Goal: Task Accomplishment & Management: Manage account settings

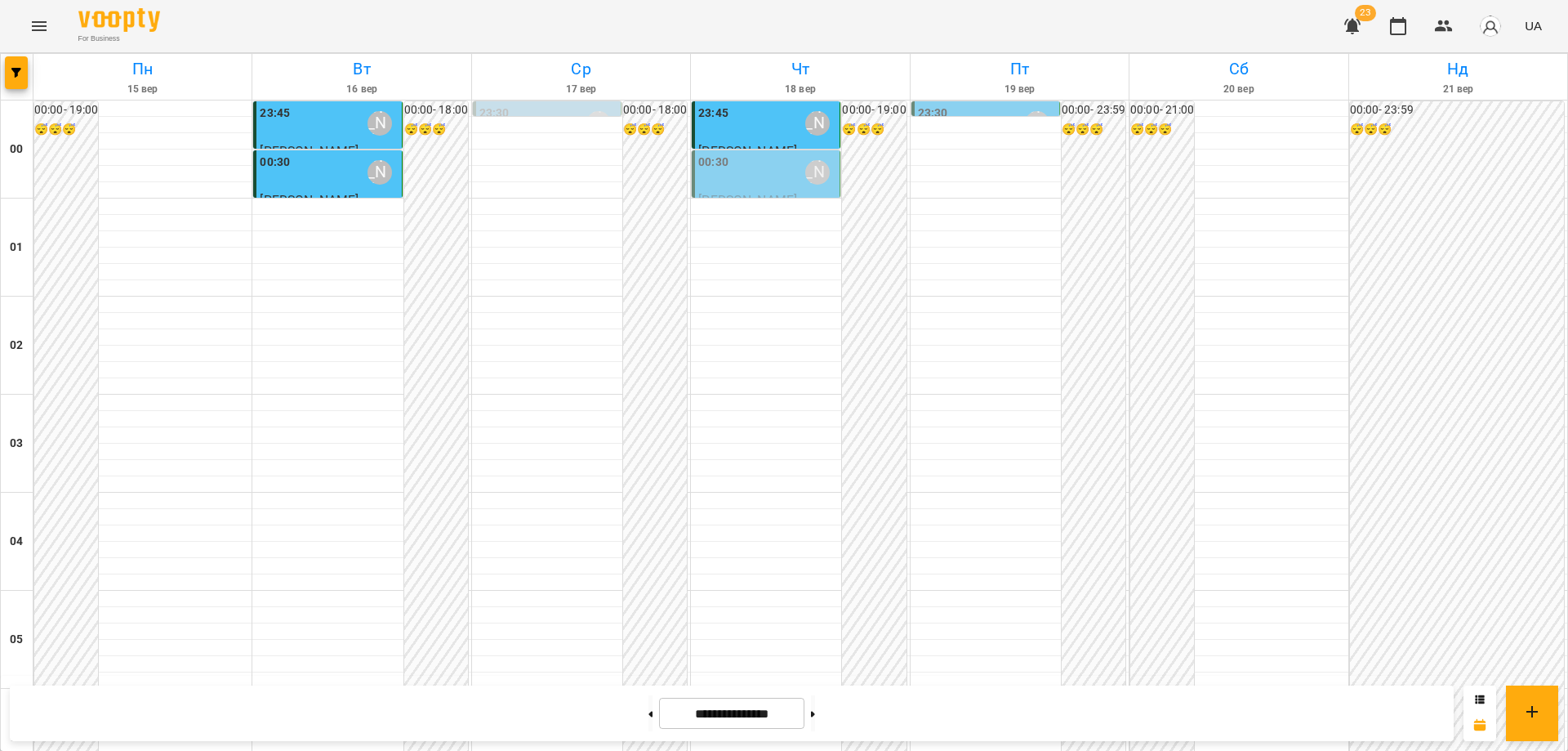
scroll to position [1775, 0]
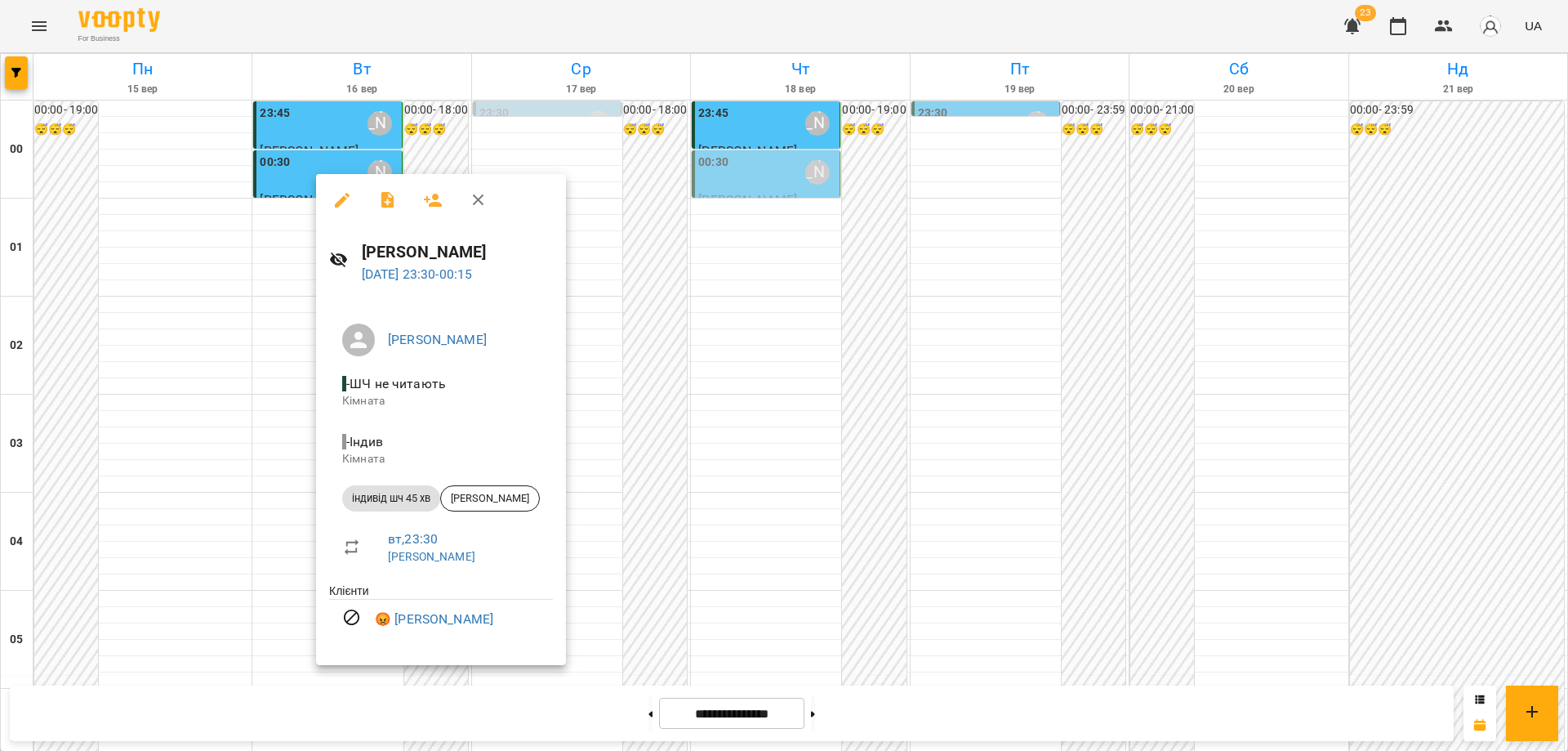
click at [637, 567] on div at bounding box center [784, 375] width 1568 height 751
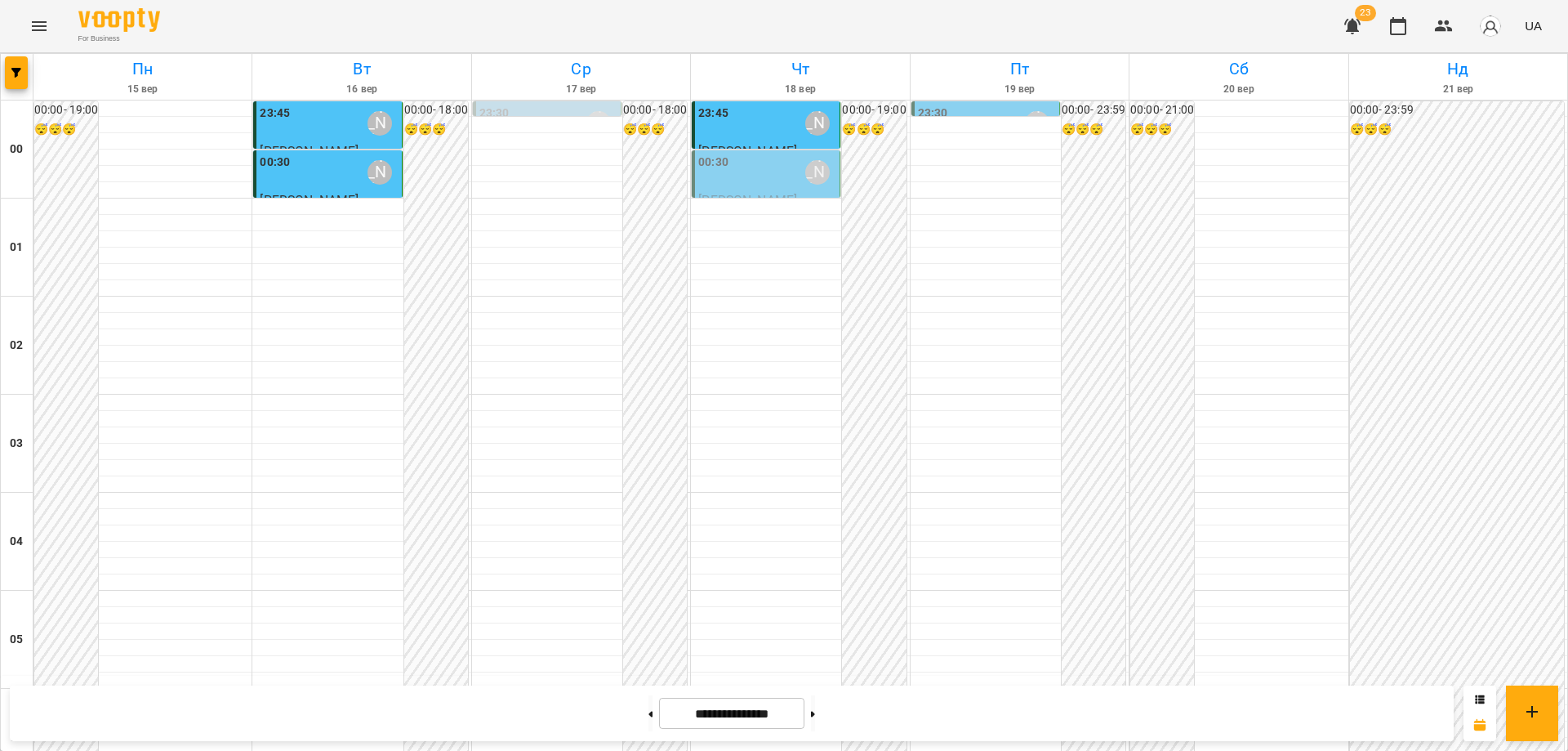
scroll to position [0, 0]
click at [767, 181] on div "00:30 Абрамова Ірина" at bounding box center [767, 172] width 138 height 38
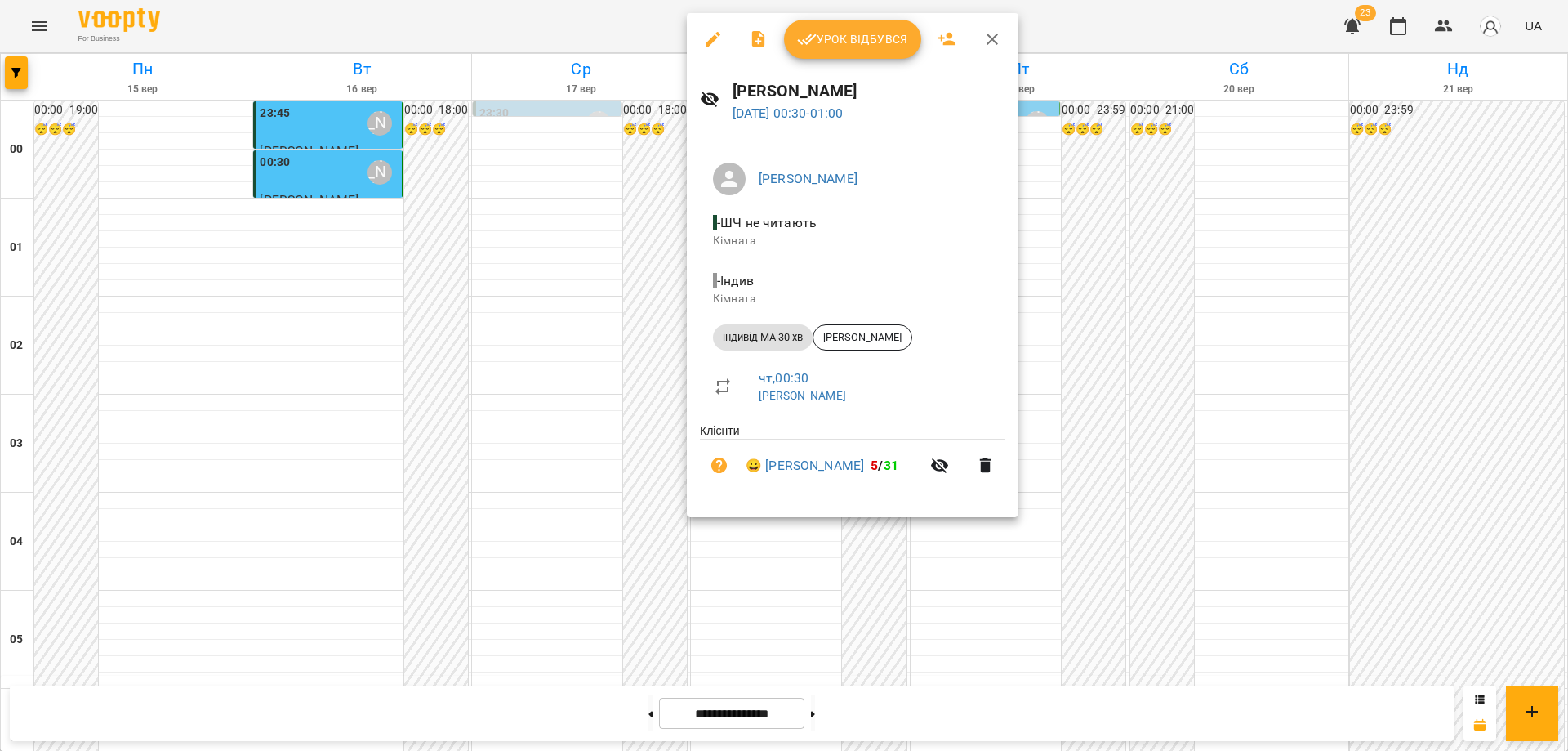
click at [853, 37] on span "Урок відбувся" at bounding box center [853, 39] width 111 height 20
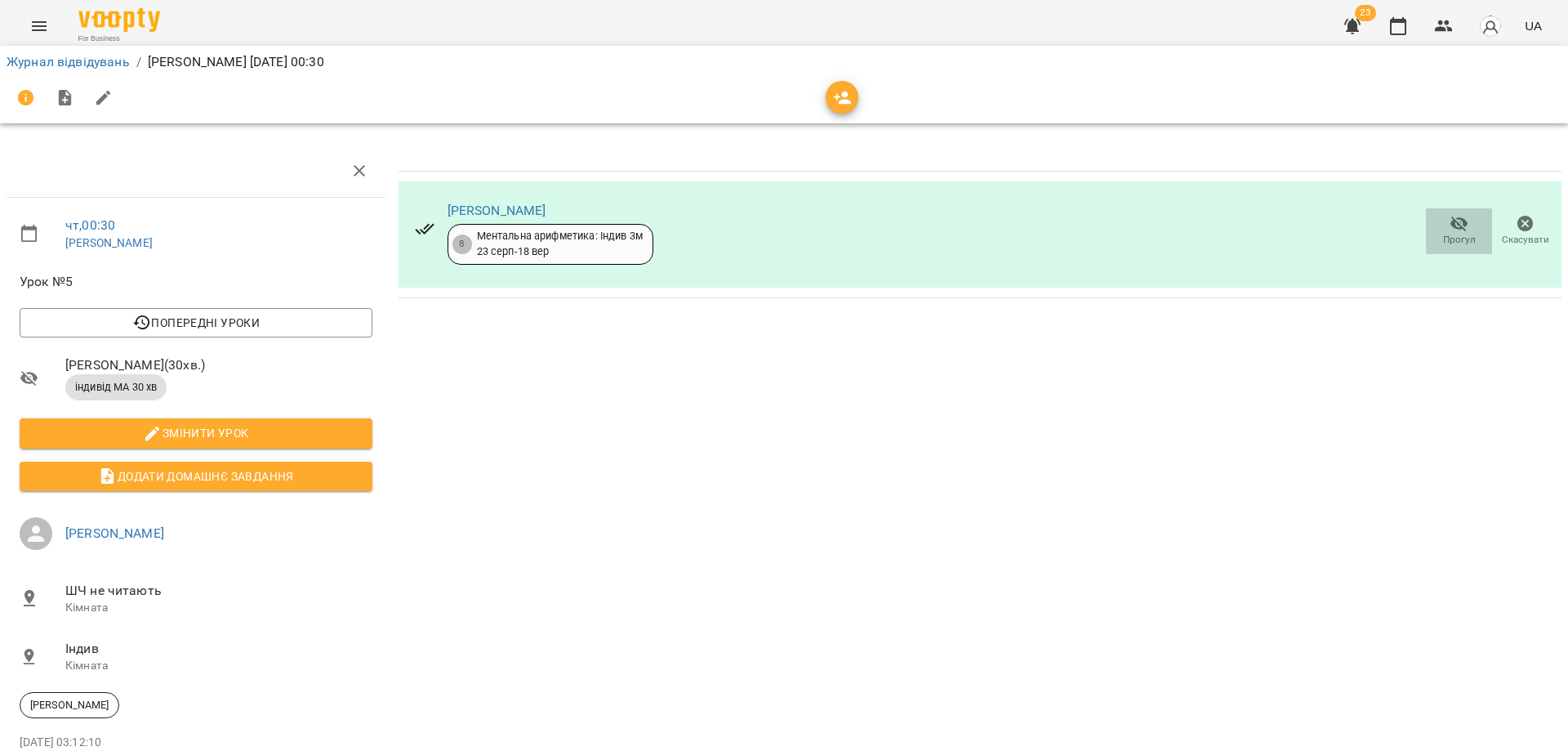
click at [1452, 225] on icon "button" at bounding box center [1459, 224] width 18 height 16
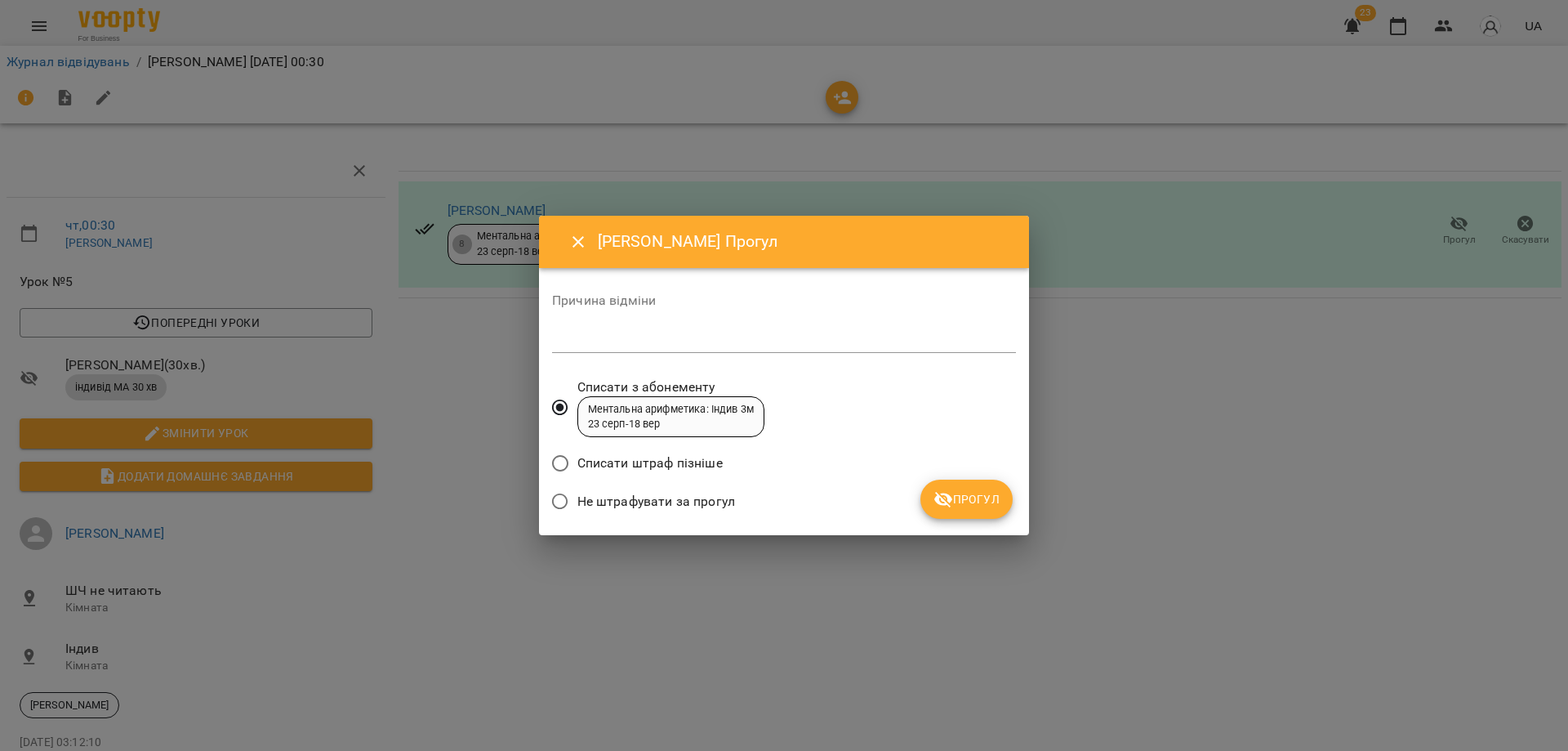
click at [965, 500] on span "Прогул" at bounding box center [966, 498] width 66 height 20
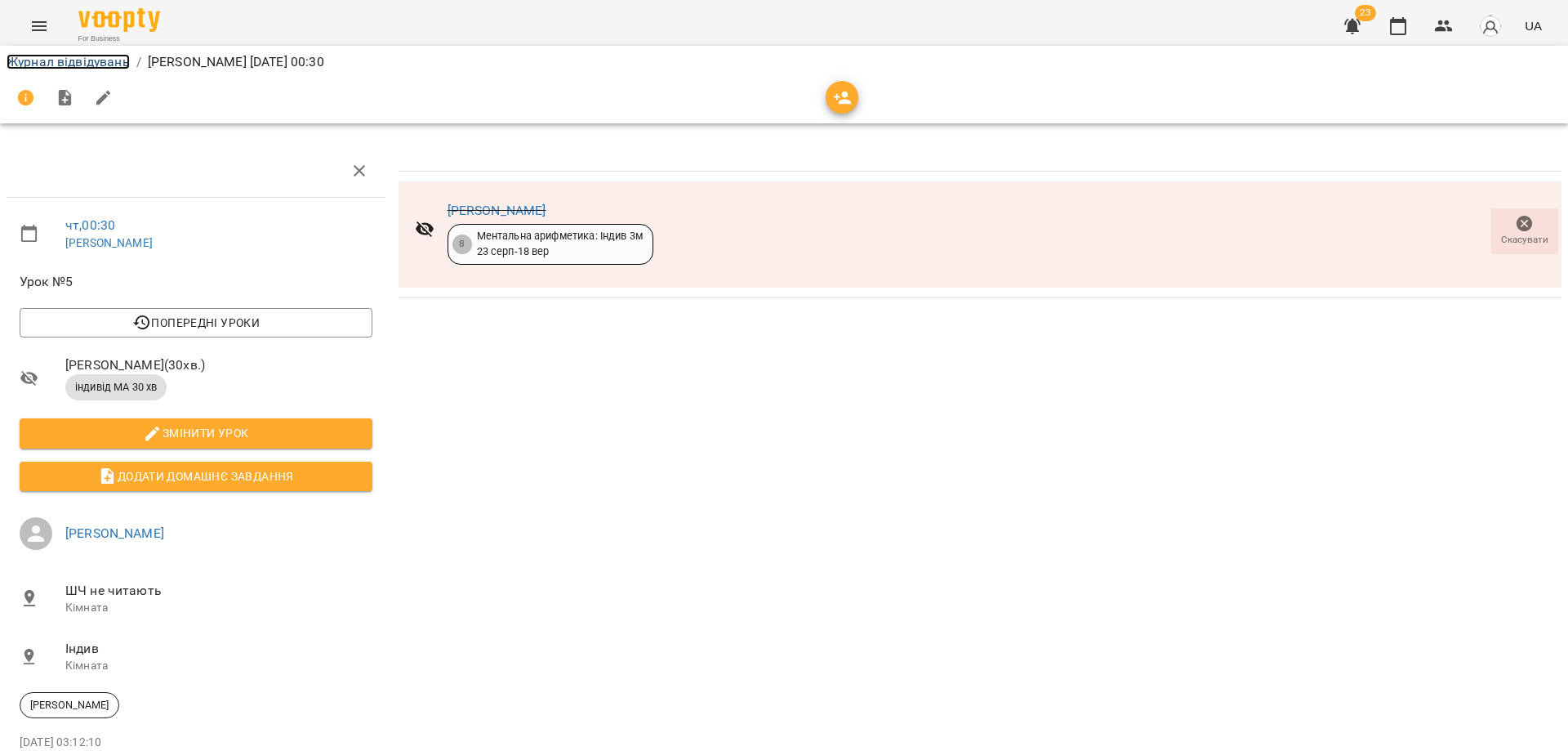
click at [53, 66] on link "Журнал відвідувань" at bounding box center [68, 62] width 123 height 16
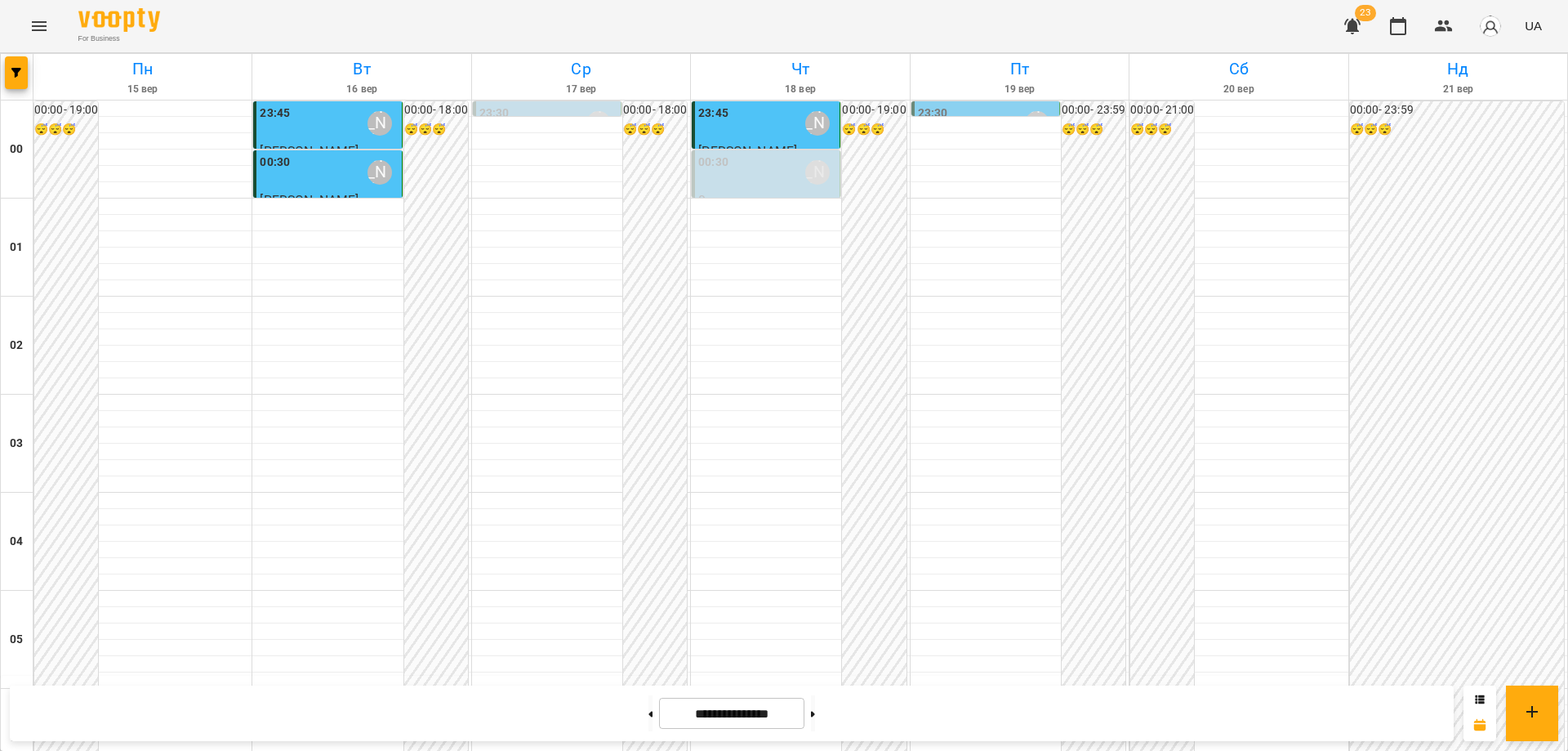
scroll to position [1775, 0]
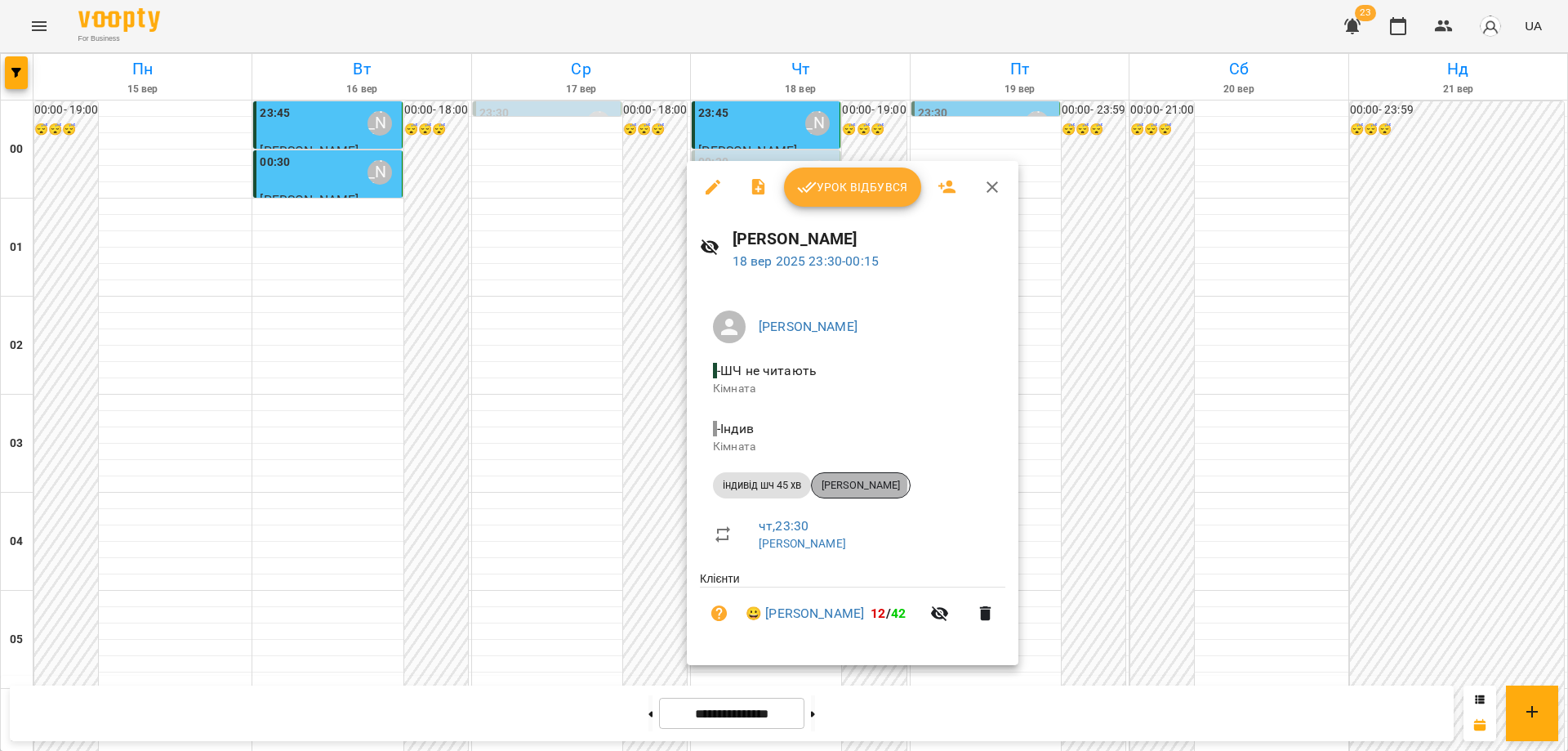
click at [852, 485] on span "Івахнюк Денис" at bounding box center [861, 485] width 98 height 15
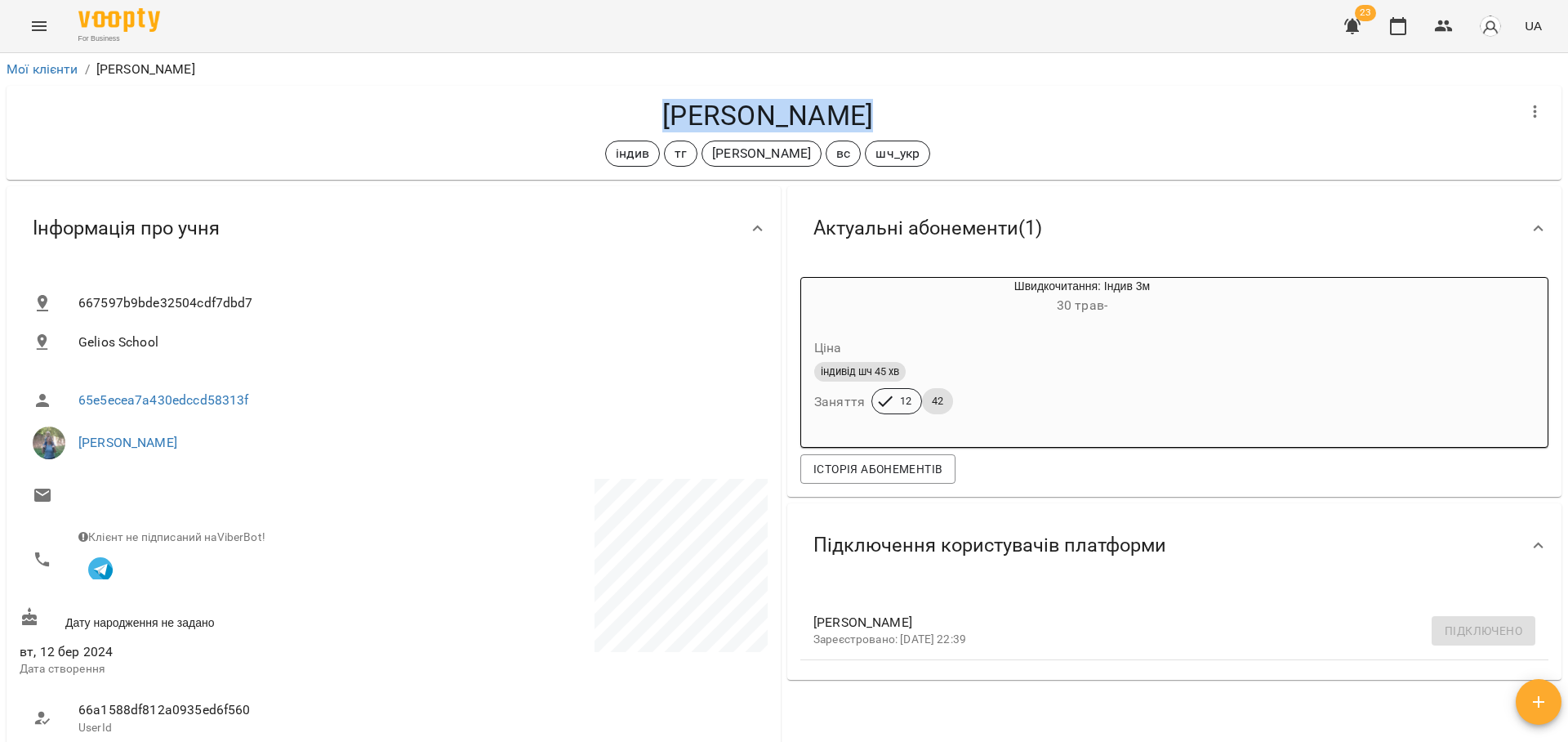
drag, startPoint x: 876, startPoint y: 122, endPoint x: 663, endPoint y: 111, distance: 213.3
click at [663, 111] on h4 "Івахнюк Денис" at bounding box center [767, 116] width 1496 height 34
click at [41, 34] on icon "Menu" at bounding box center [39, 26] width 20 height 20
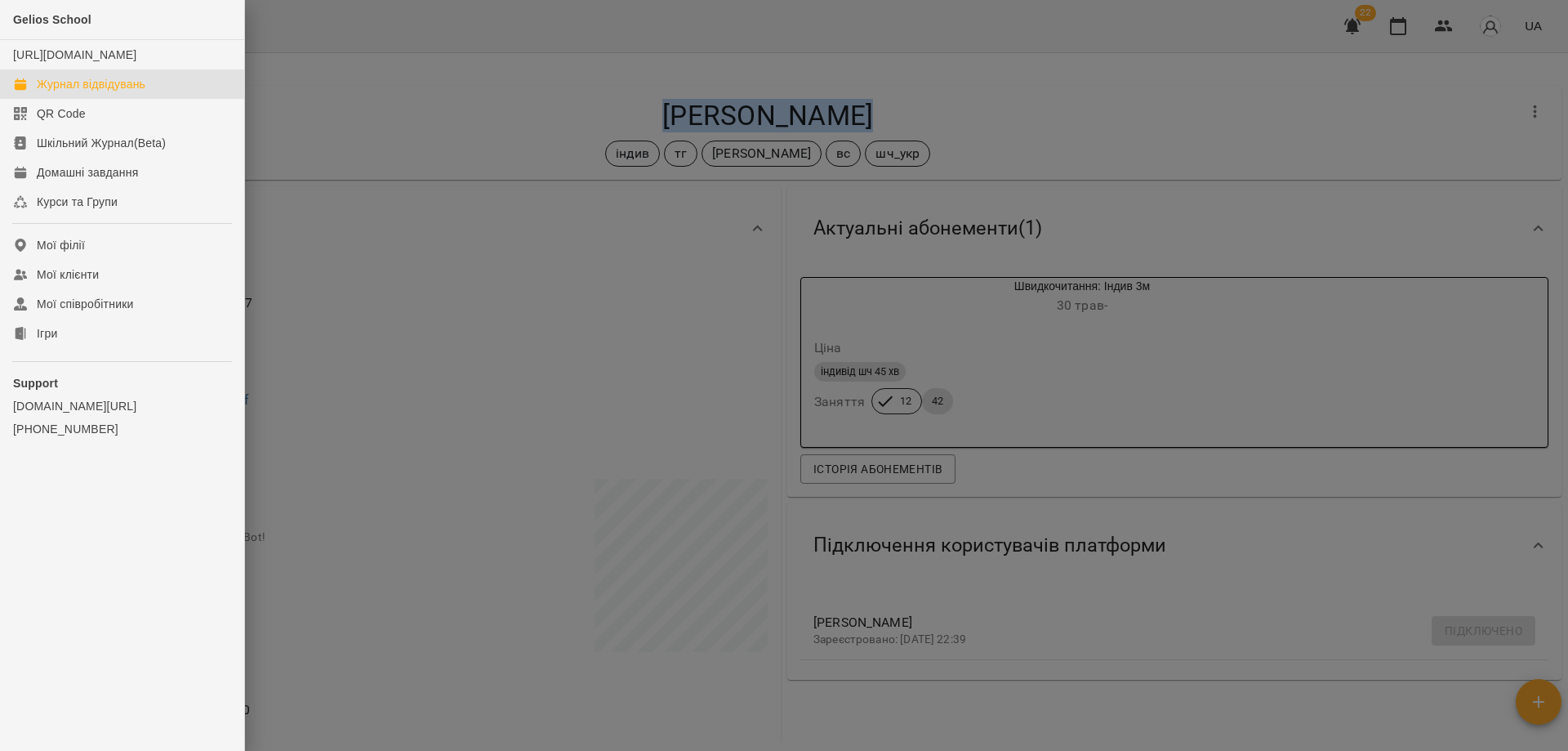
click at [61, 92] on div "Журнал відвідувань" at bounding box center [91, 84] width 109 height 16
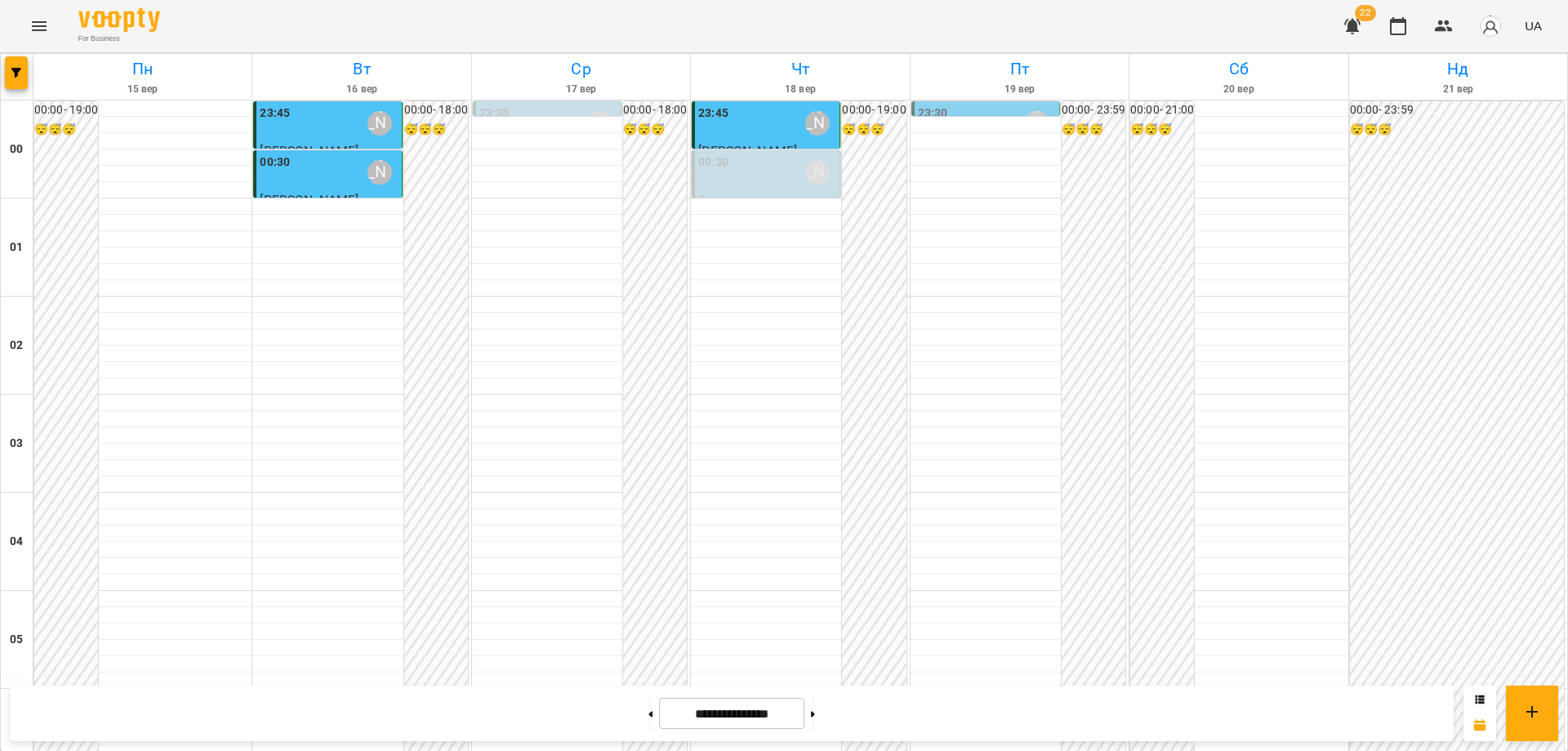
scroll to position [1775, 0]
